Goal: Check status: Check status

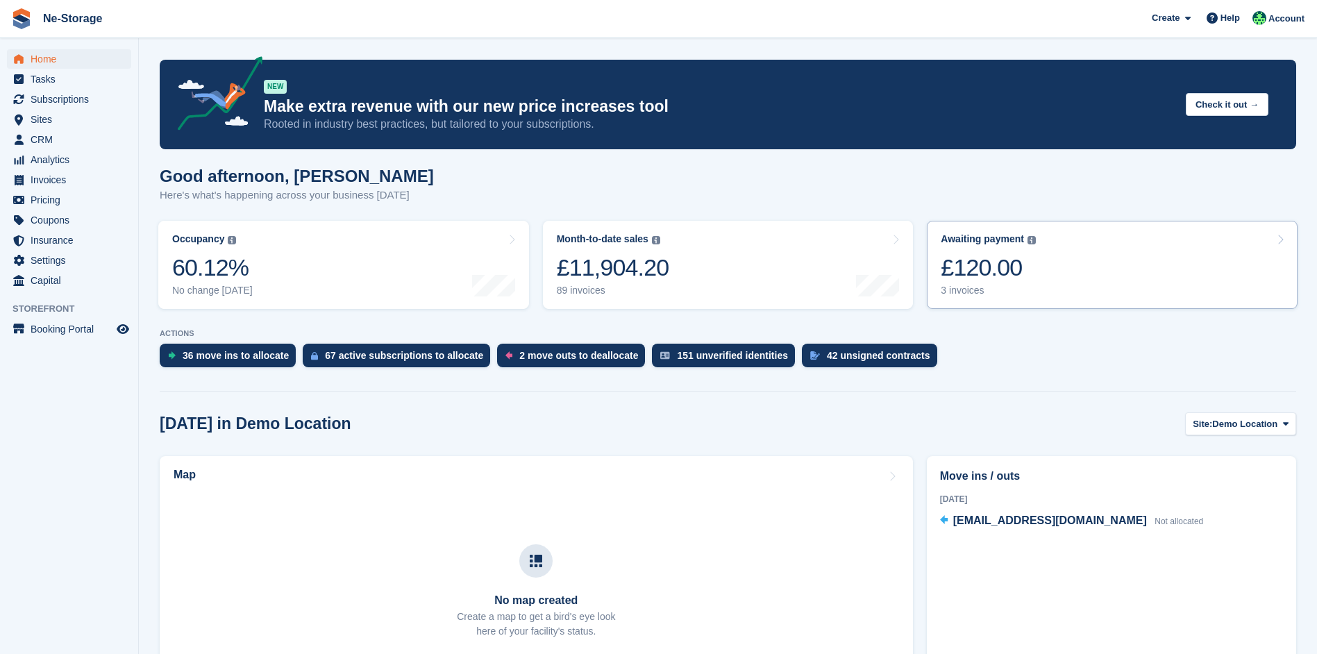
click at [1020, 281] on div "£120.00" at bounding box center [988, 267] width 95 height 28
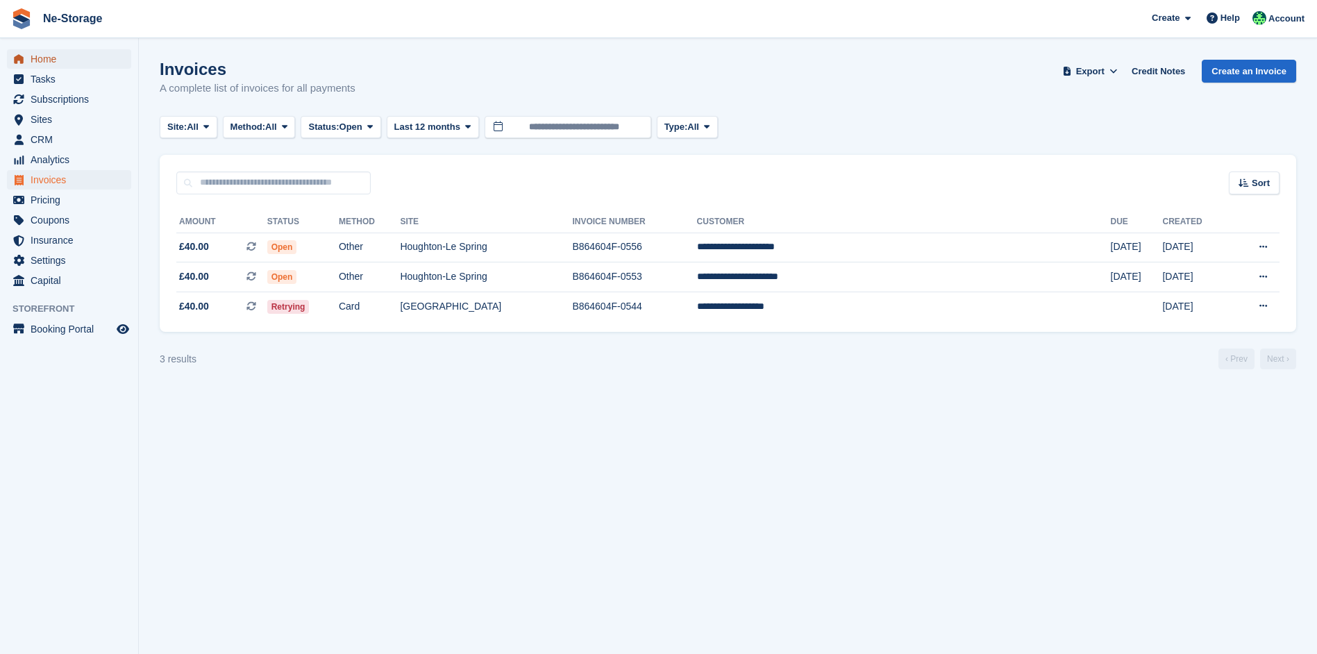
click at [33, 55] on span "Home" at bounding box center [72, 58] width 83 height 19
